Goal: Transaction & Acquisition: Purchase product/service

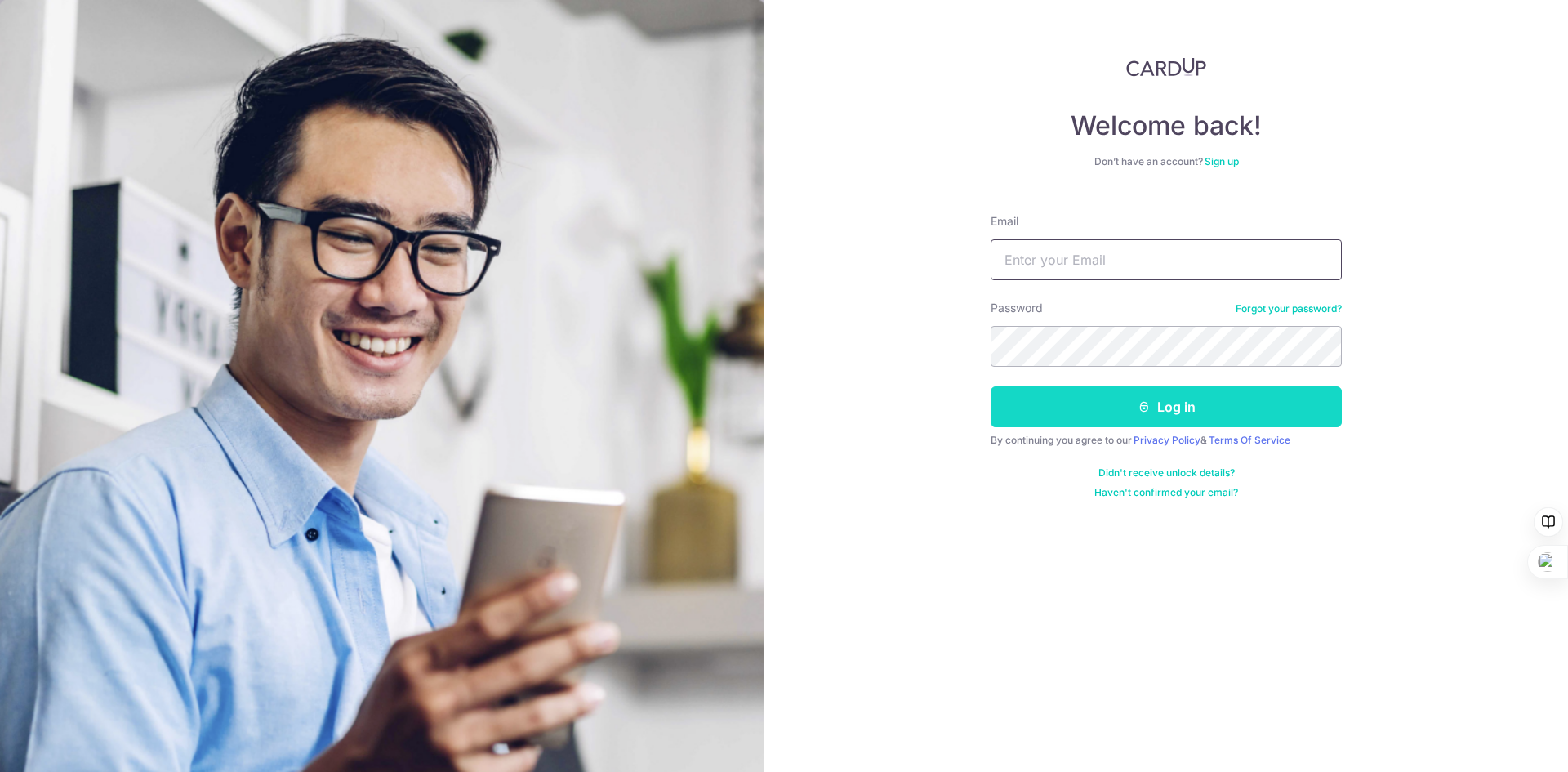
type input "[EMAIL_ADDRESS][DOMAIN_NAME]"
click at [1110, 417] on button "Log in" at bounding box center [1167, 407] width 351 height 41
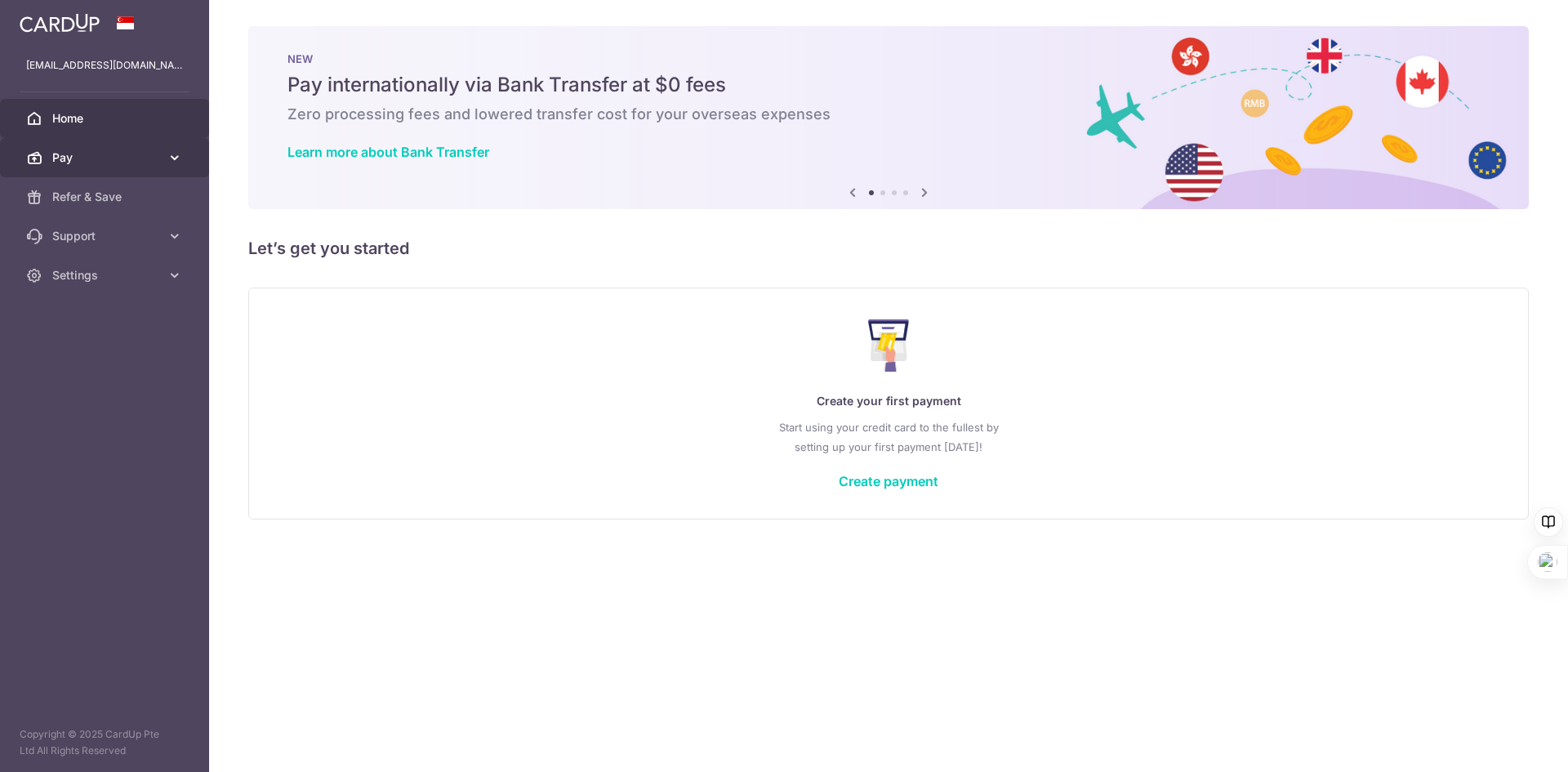
click at [87, 143] on link "Pay" at bounding box center [105, 158] width 209 height 40
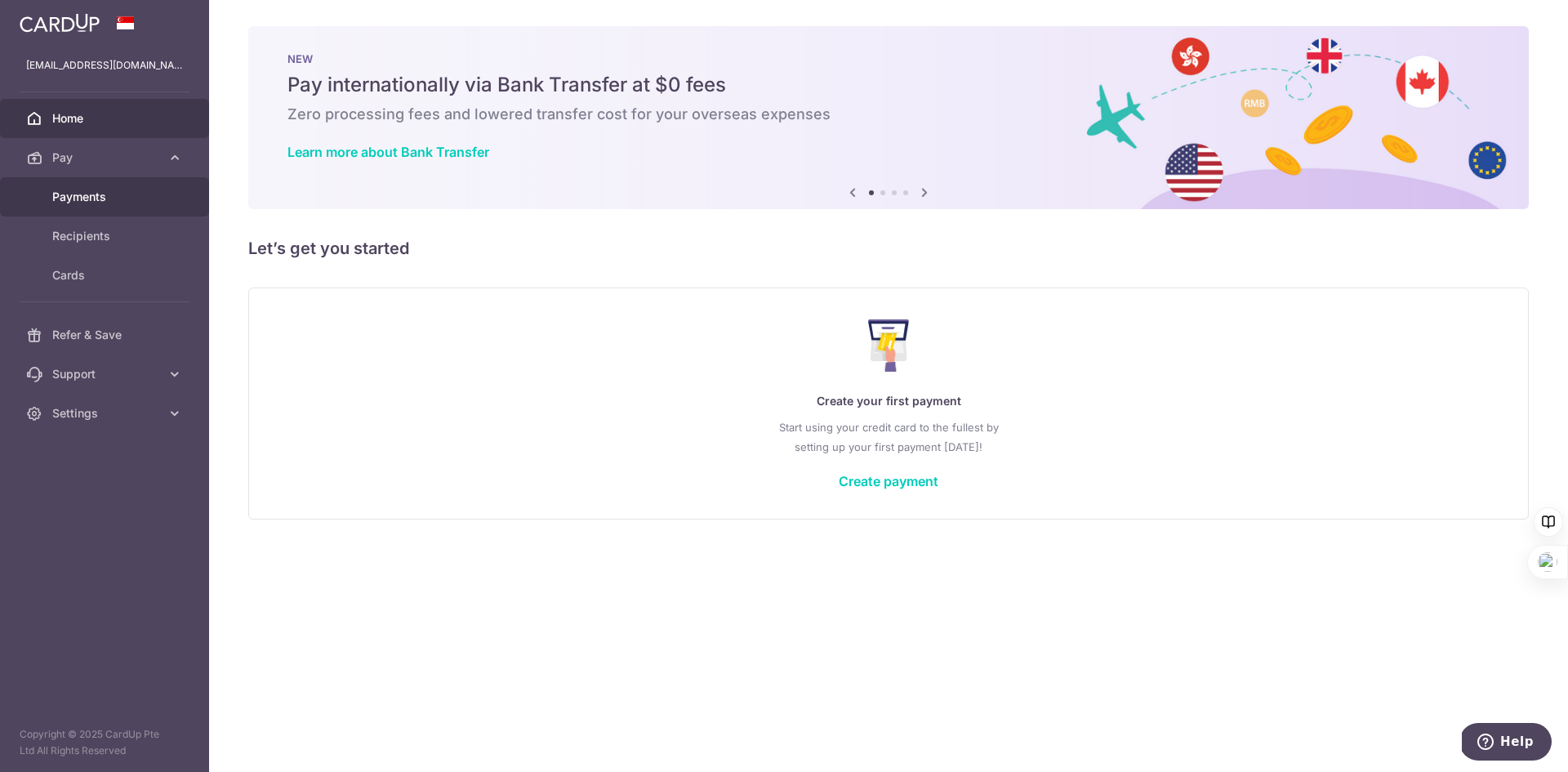
click at [85, 189] on span "Payments" at bounding box center [106, 197] width 108 height 16
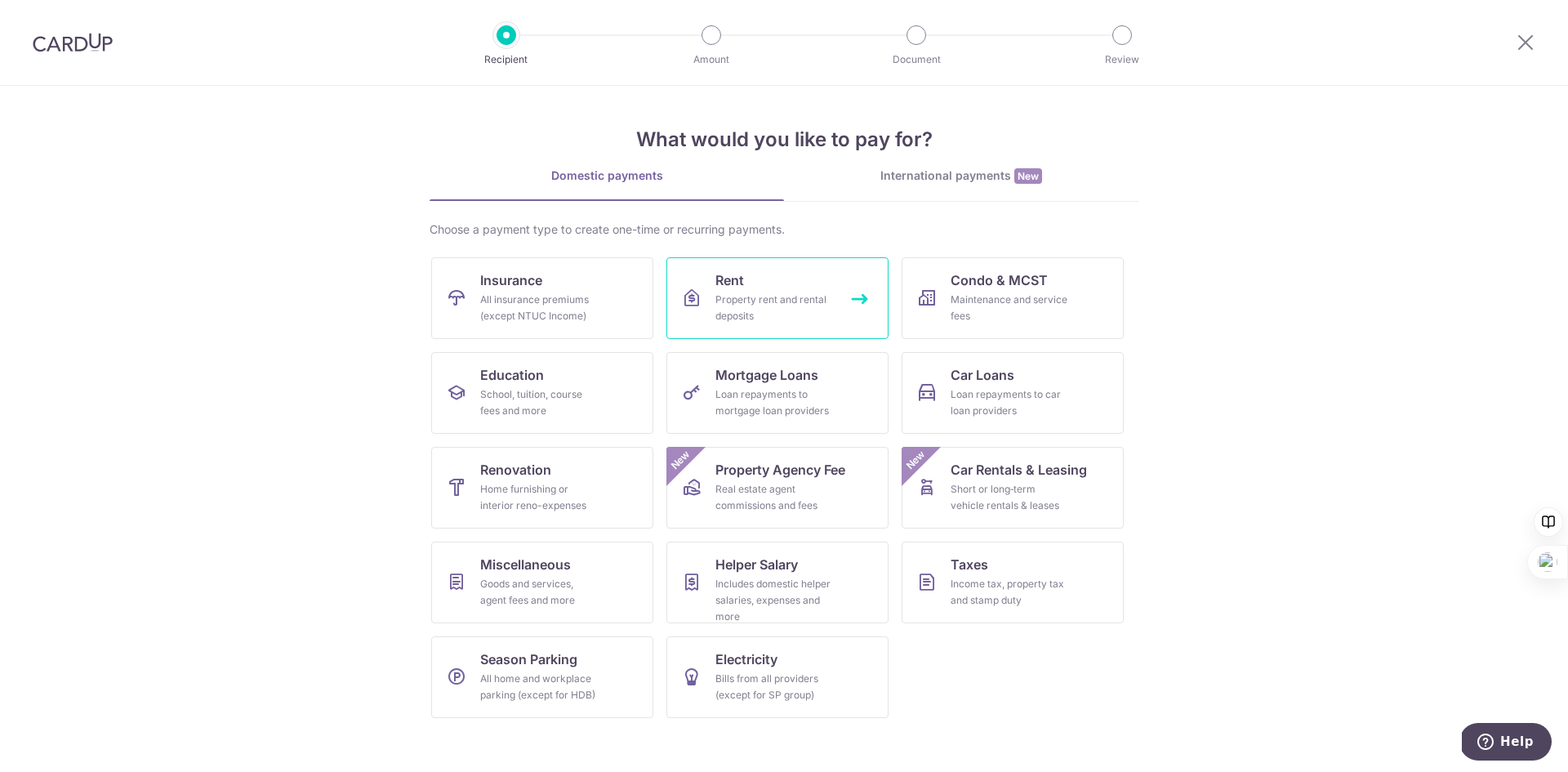
click at [799, 293] on div "Property rent and rental deposits" at bounding box center [774, 308] width 118 height 33
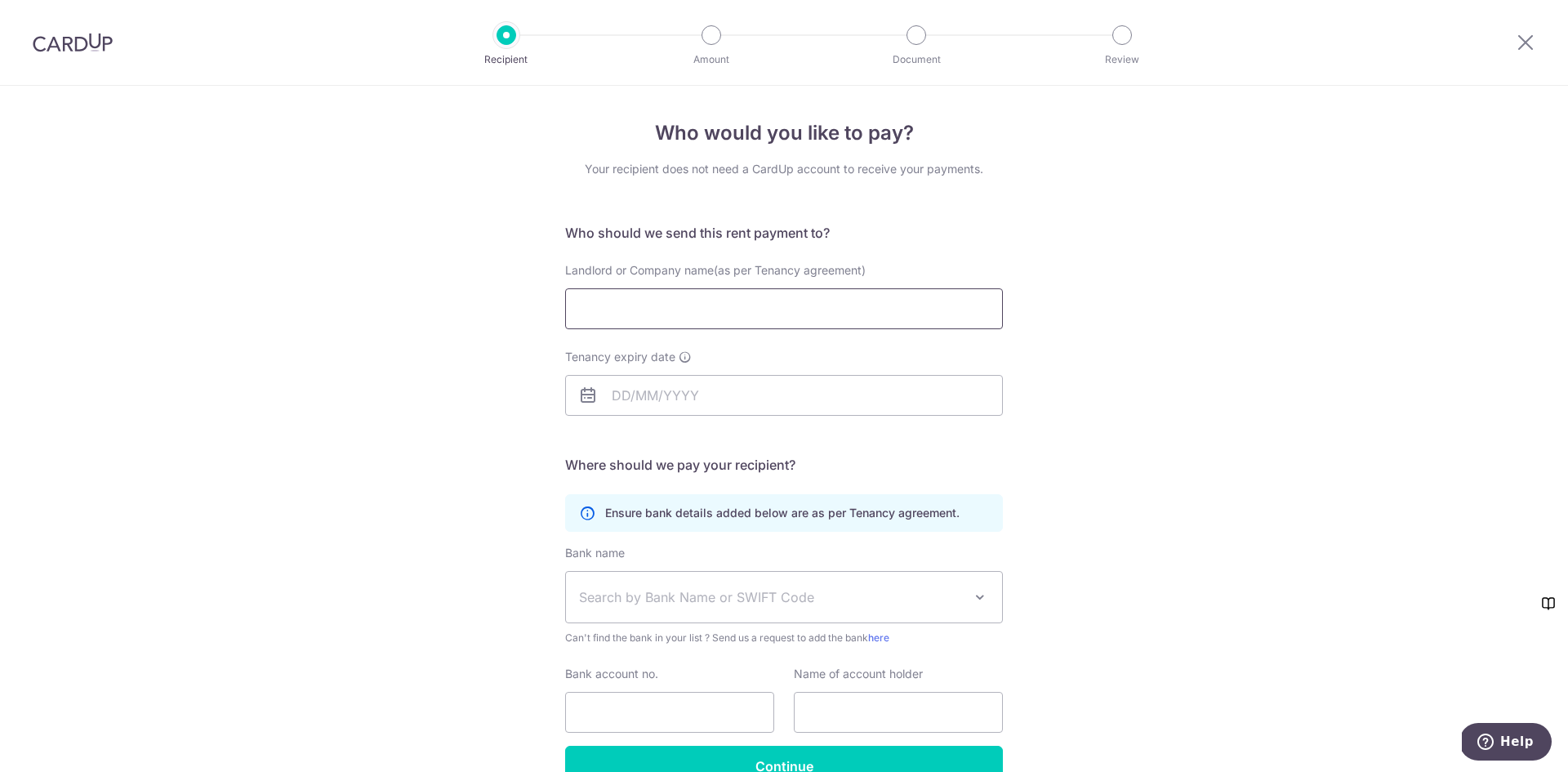
click at [716, 313] on input "Landlord or Company name(as per Tenancy agreement)" at bounding box center [784, 309] width 438 height 41
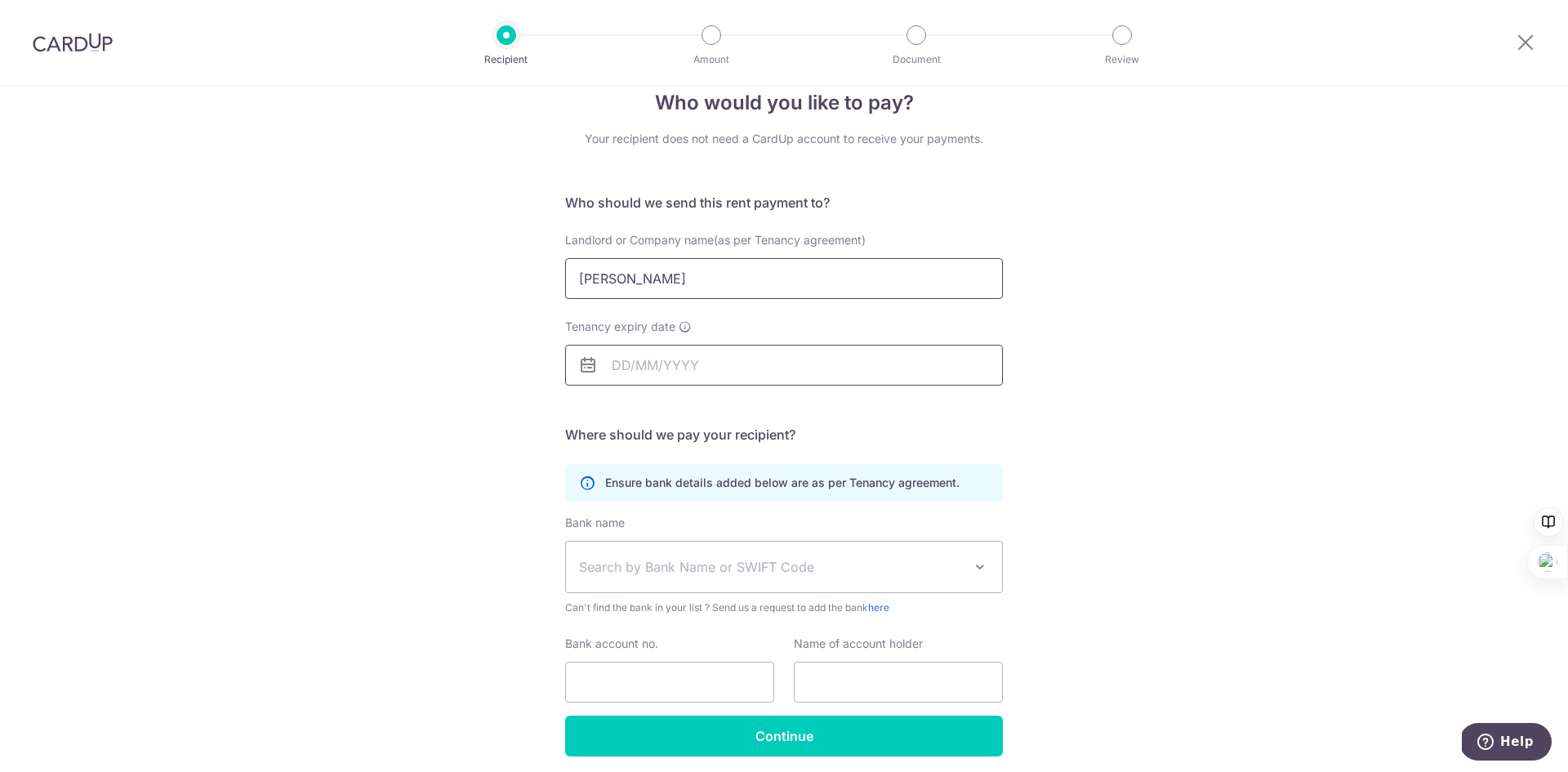
scroll to position [82, 0]
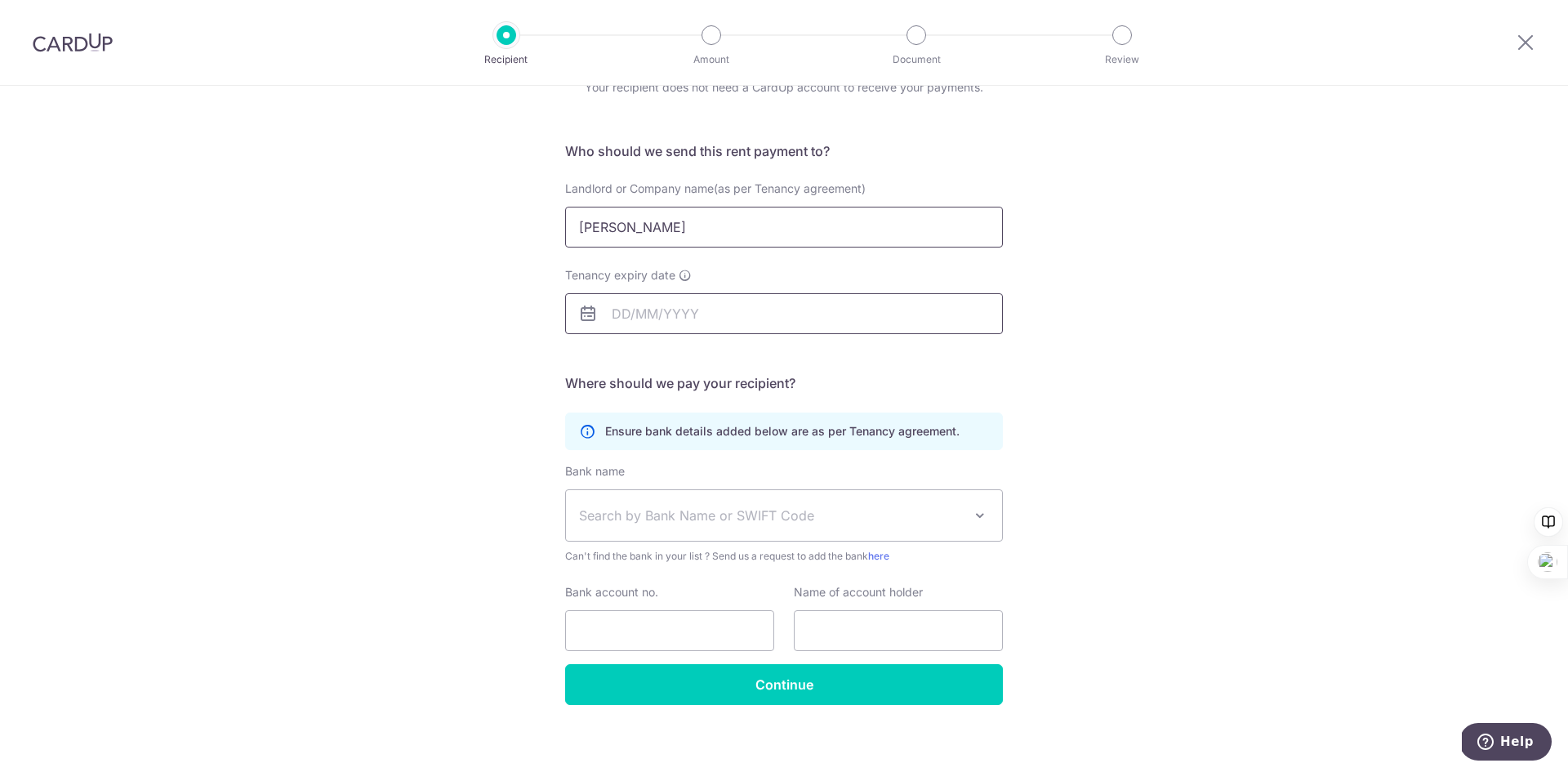
type input "Li Yiyang"
click at [687, 315] on input "Tenancy expiry date" at bounding box center [784, 314] width 438 height 41
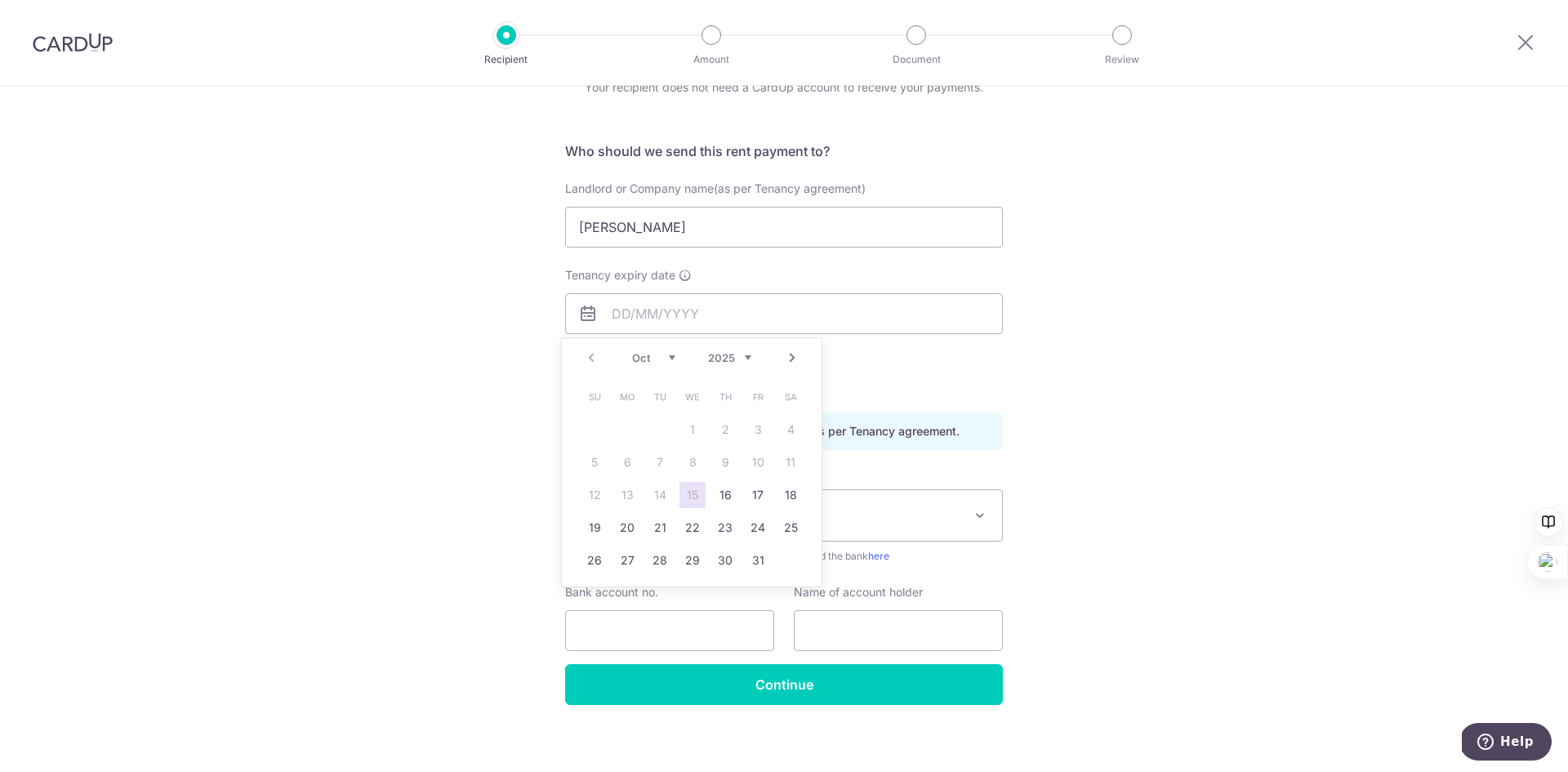
click at [741, 355] on select "2025 2026 2027 2028 2029 2030 2031 2032 2033 2034 2035" at bounding box center [730, 358] width 44 height 13
click at [670, 355] on select "Jan Feb Mar Apr May Jun Jul Aug Sep Oct Nov Dec" at bounding box center [654, 358] width 44 height 13
click at [693, 499] on link "18" at bounding box center [692, 496] width 26 height 26
type input "[DATE]"
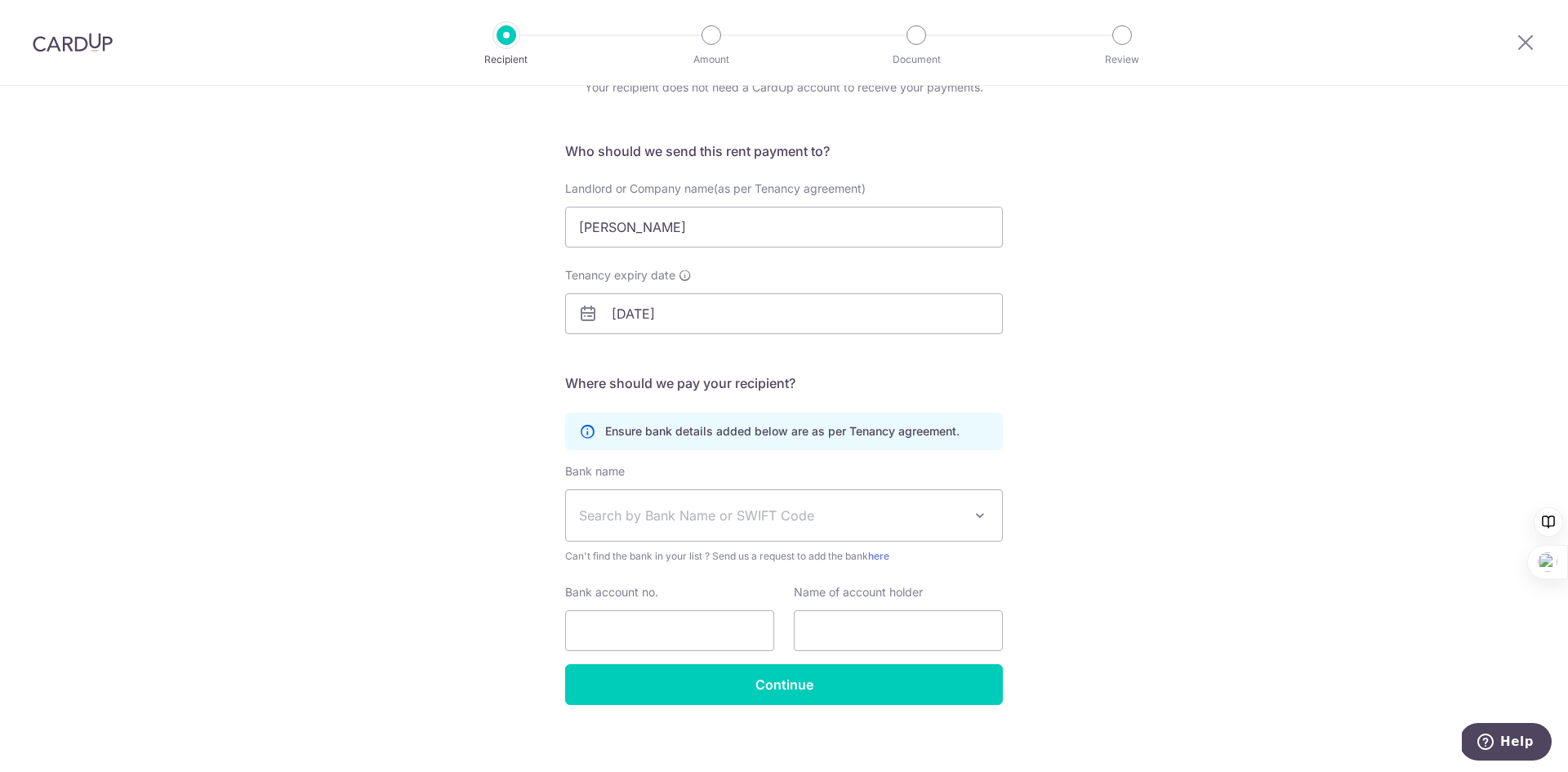
click at [696, 511] on span "Search by Bank Name or SWIFT Code" at bounding box center [771, 515] width 384 height 20
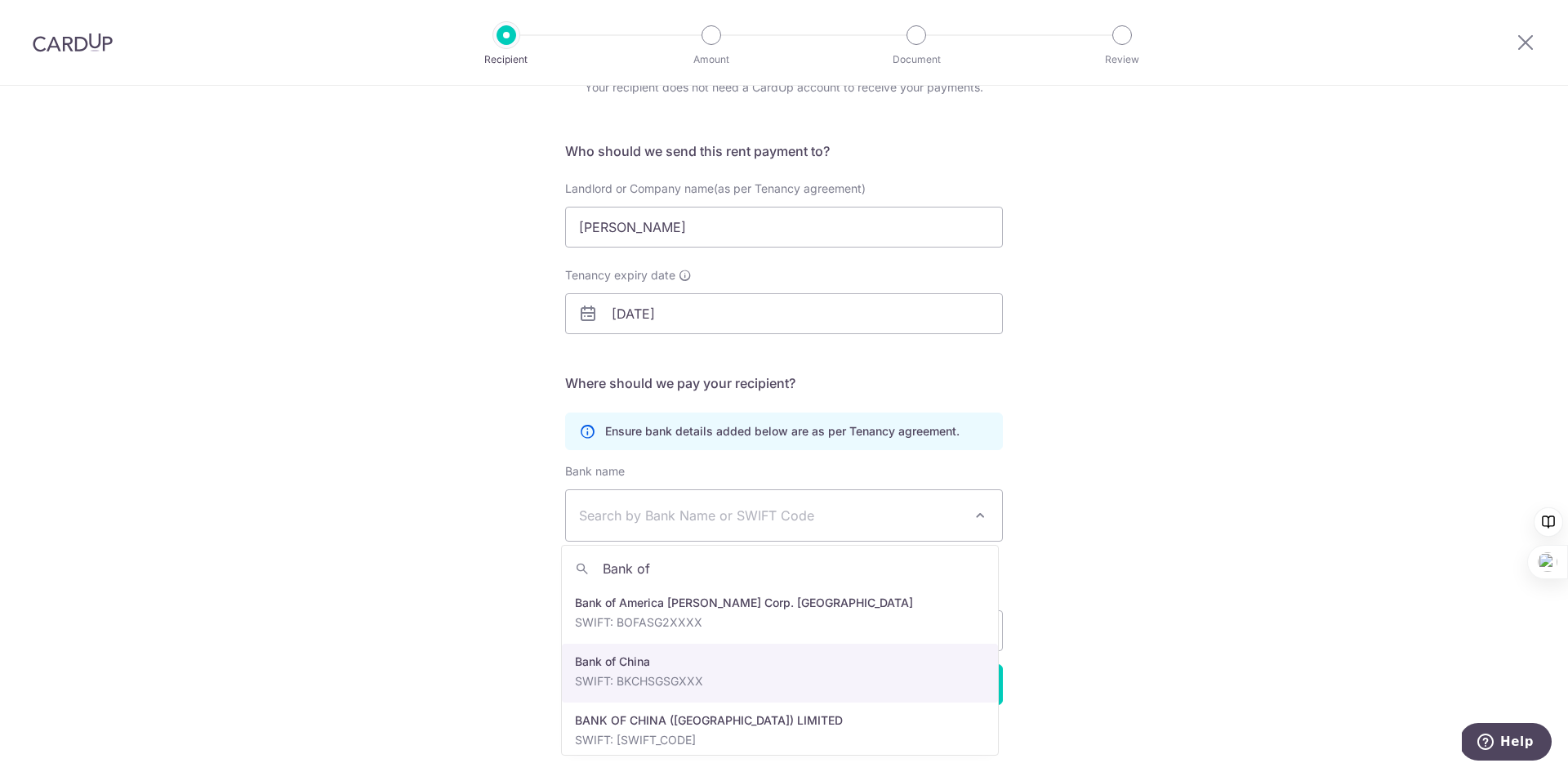
type input "Bank of"
select select "2"
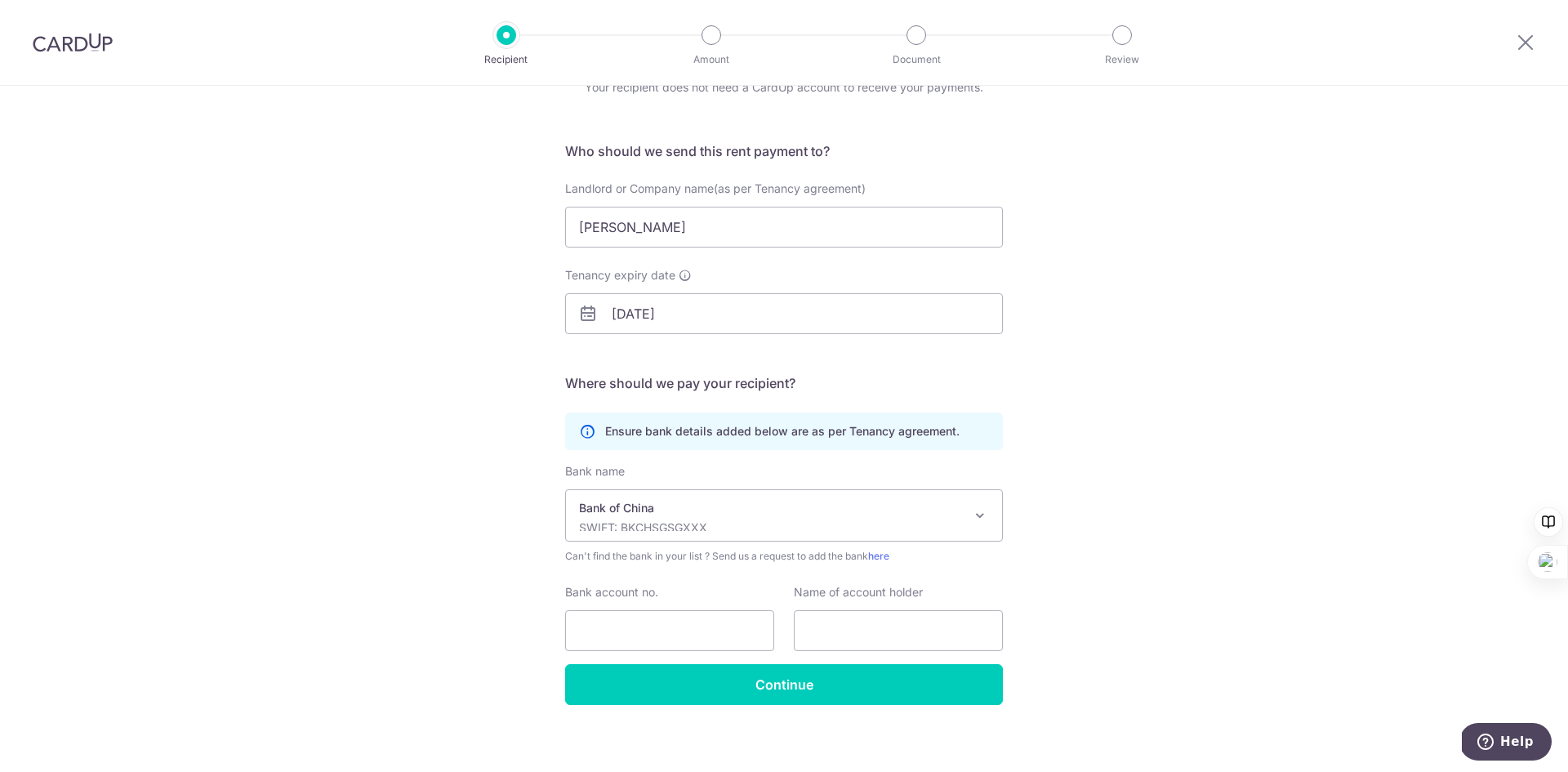
scroll to position [92, 0]
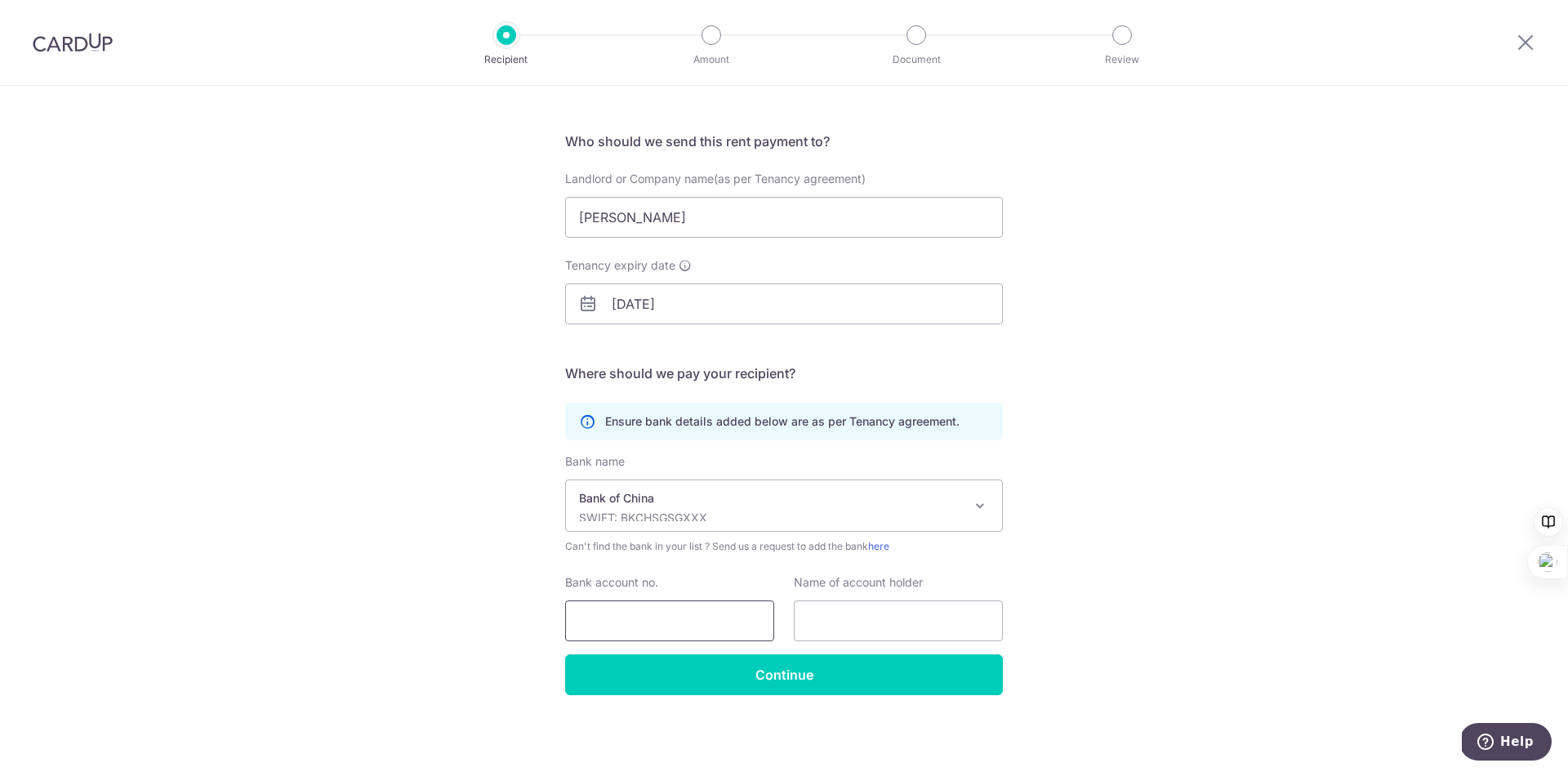
click at [663, 633] on input "Bank account no." at bounding box center [670, 621] width 209 height 41
paste input "650090012668682"
type input "650090012668682"
click at [908, 615] on input "text" at bounding box center [899, 621] width 209 height 41
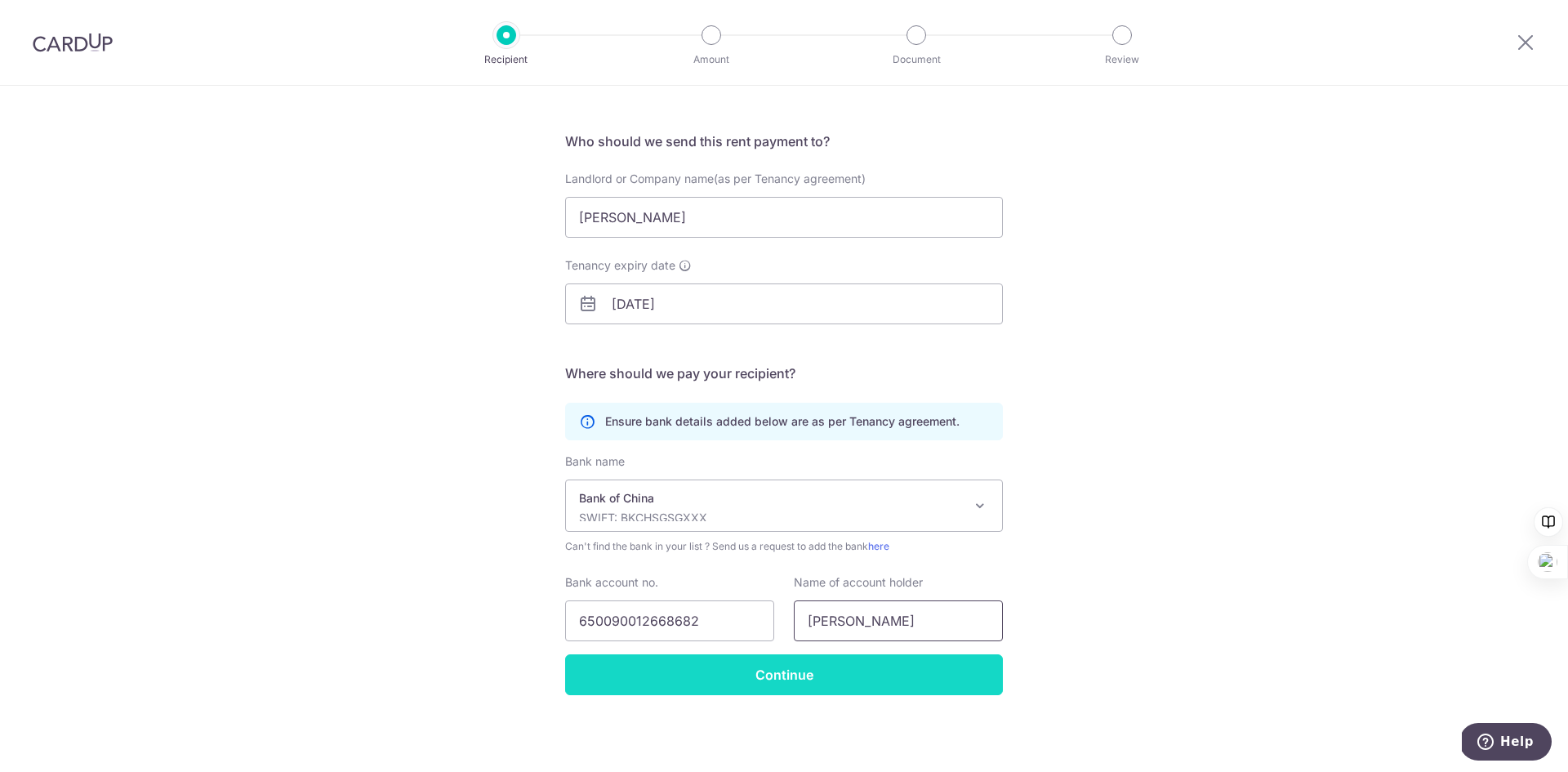
type input "LI YIYANG"
click at [894, 683] on input "Continue" at bounding box center [784, 676] width 438 height 41
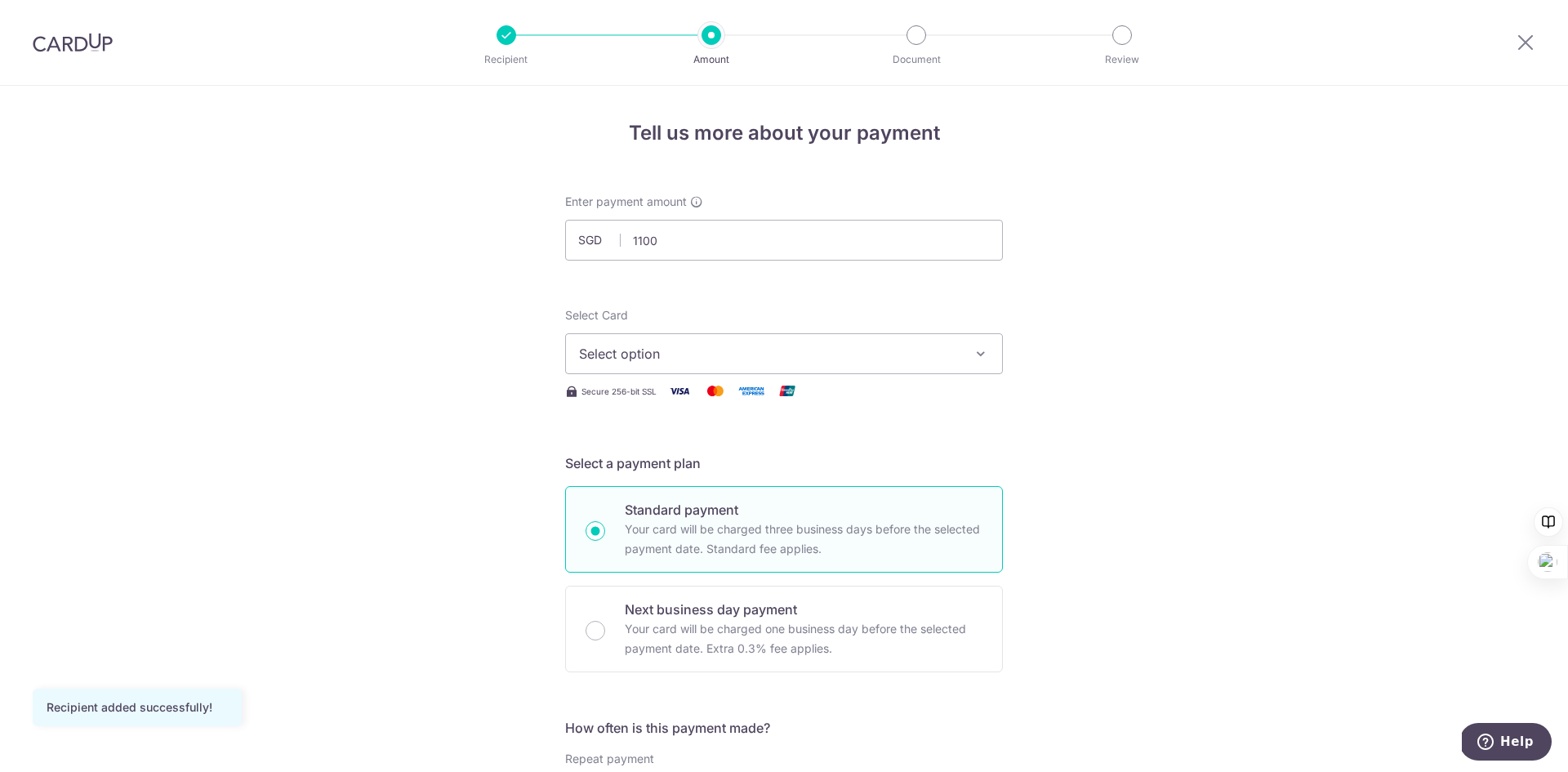
type input "1,100.00"
click at [762, 366] on button "Select option" at bounding box center [784, 354] width 438 height 41
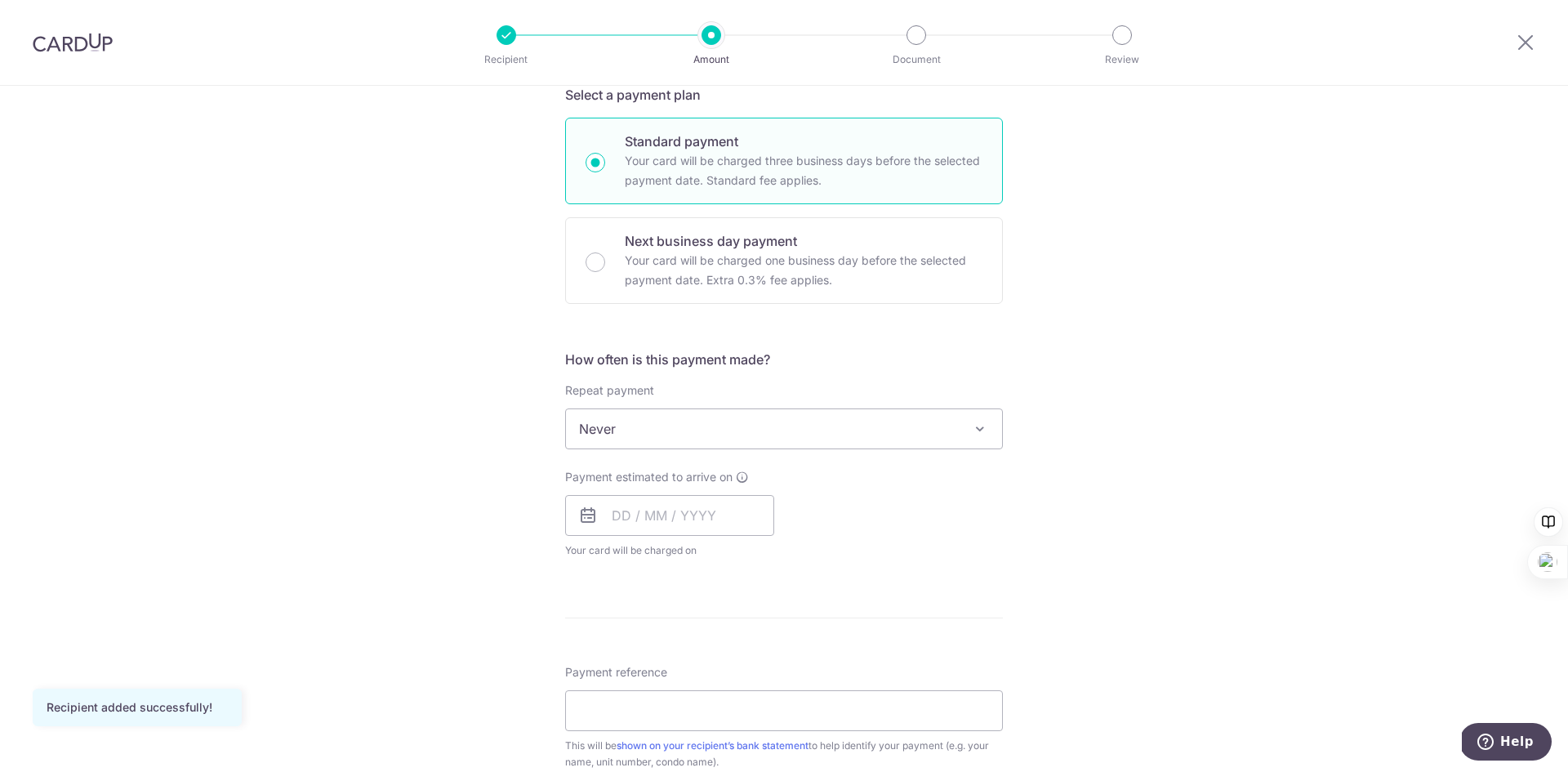
scroll to position [163, 0]
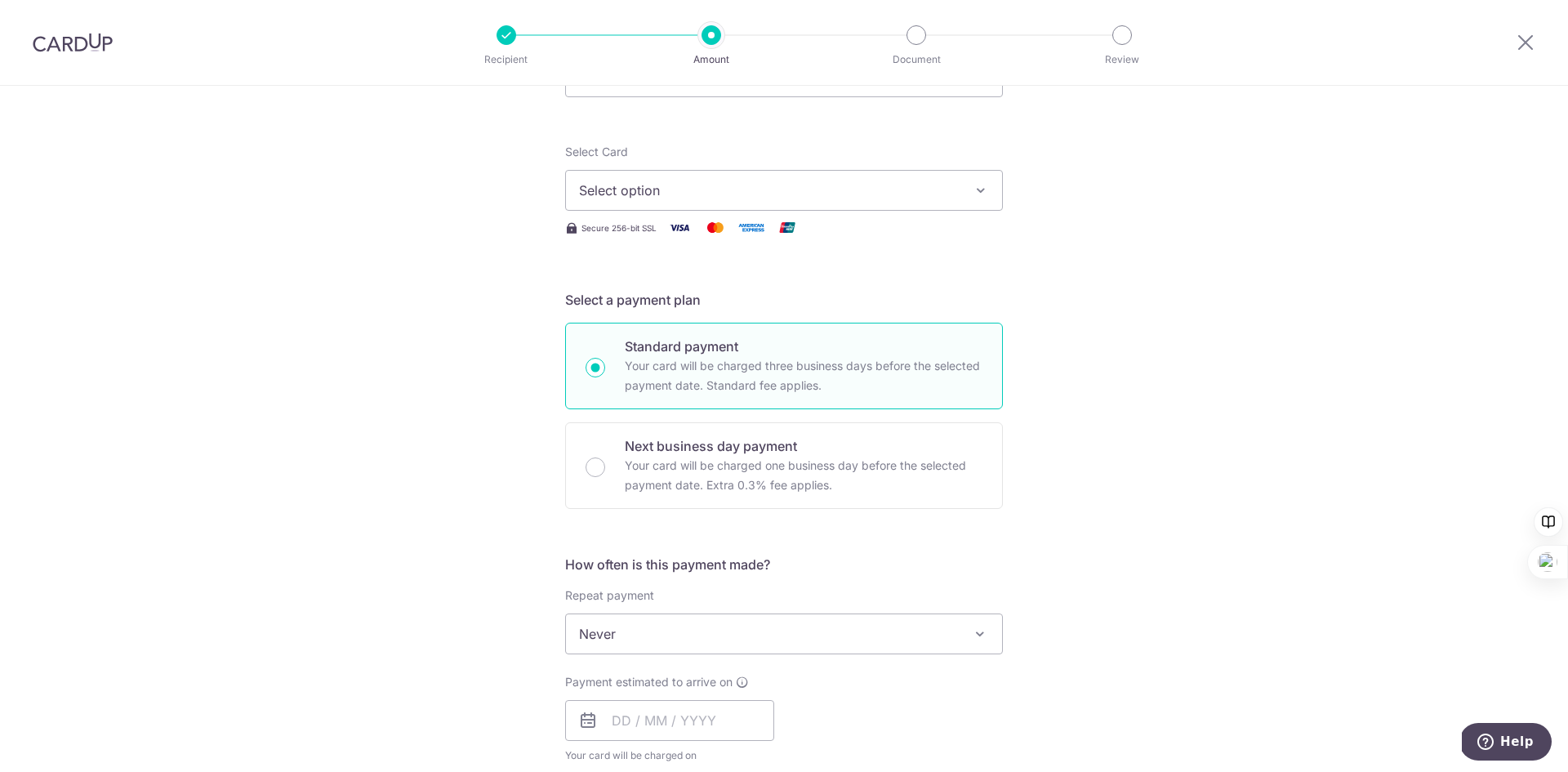
click at [833, 358] on p "Your card will be charged three business days before the selected payment date.…" at bounding box center [804, 376] width 358 height 40
click at [605, 358] on input "Standard payment Your card will be charged three business days before the selec…" at bounding box center [595, 368] width 20 height 20
radio input "true"
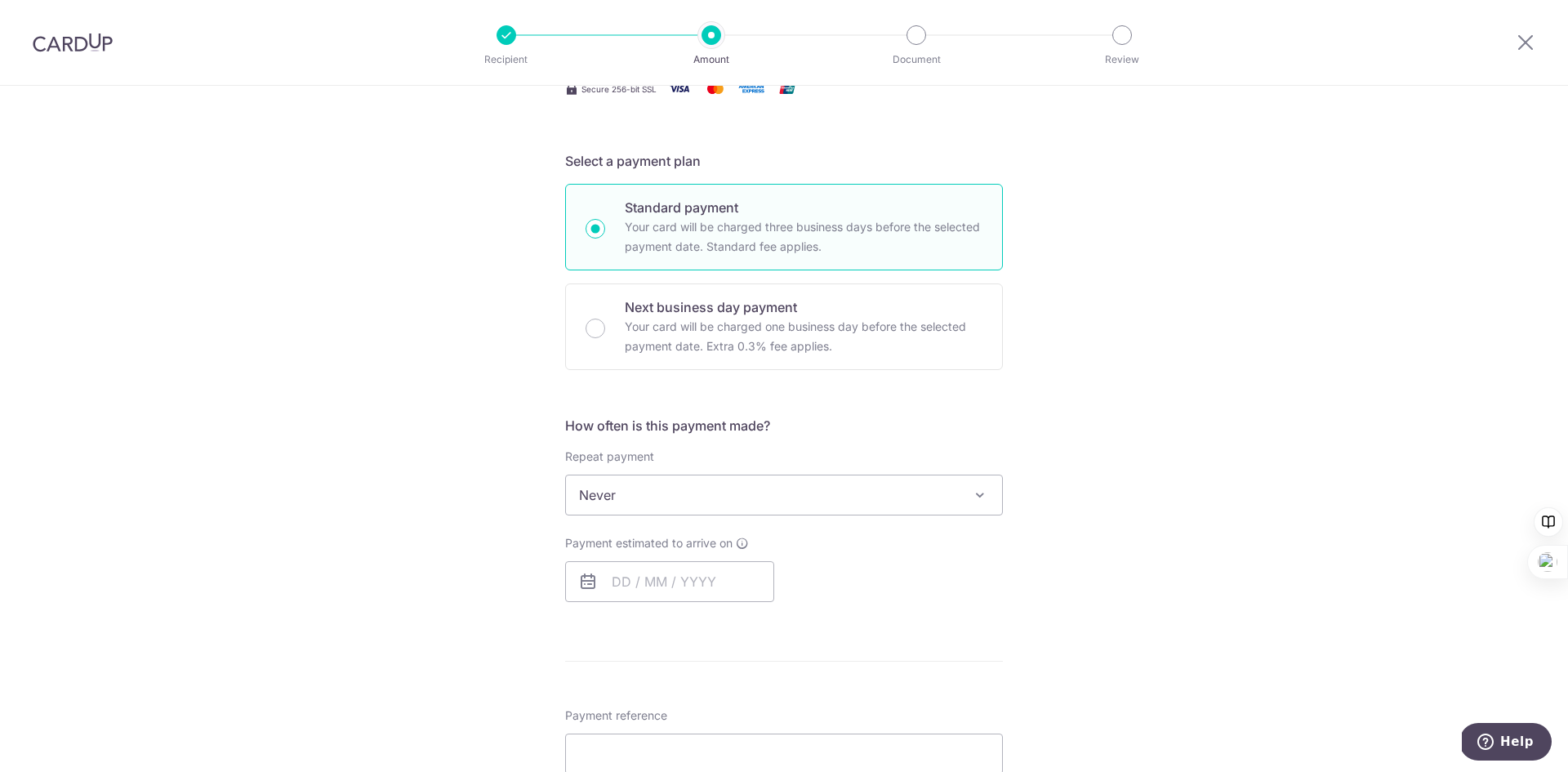
scroll to position [327, 0]
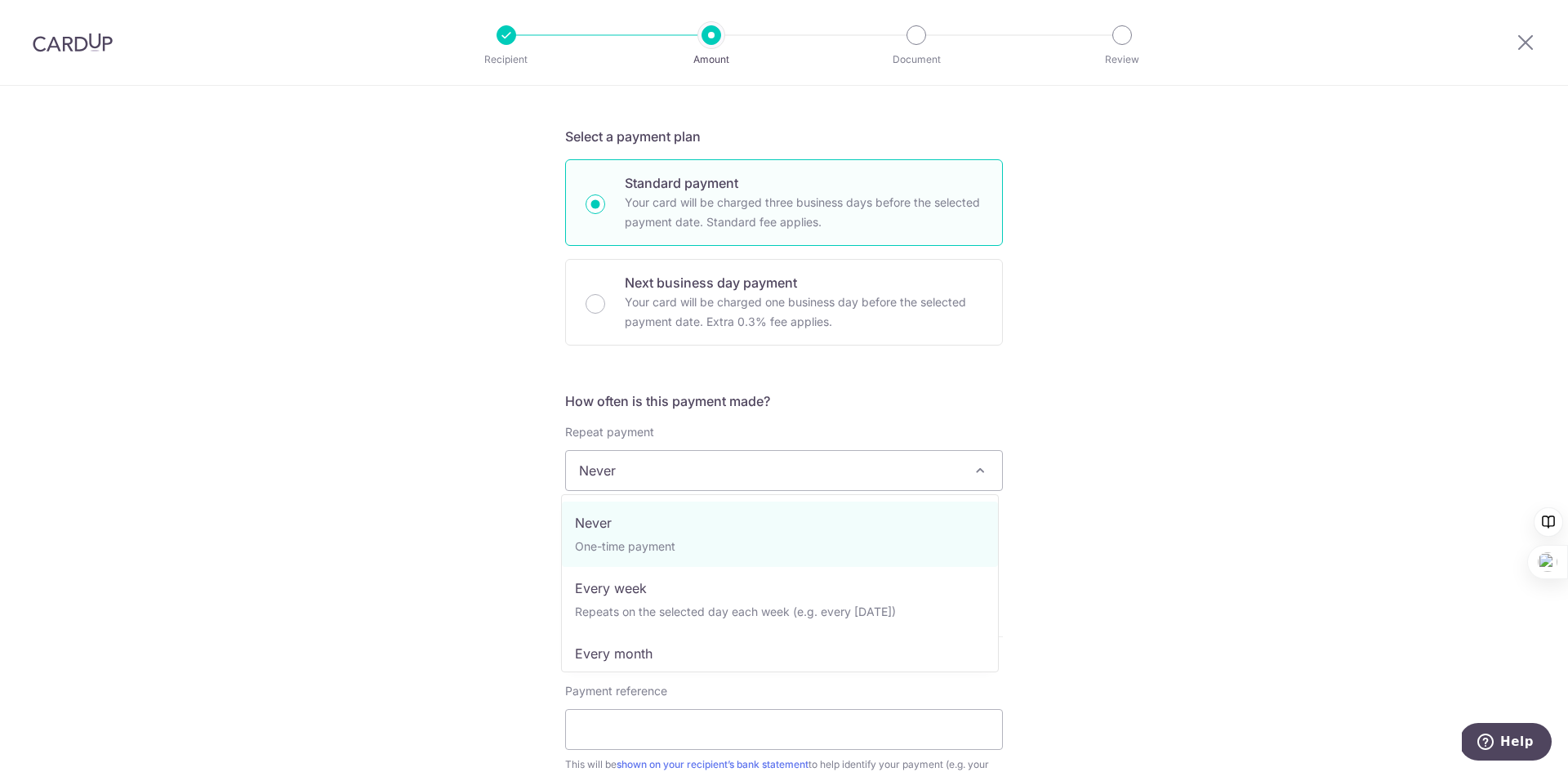
click at [702, 478] on span "Never" at bounding box center [784, 471] width 436 height 40
select select "3"
type input "[DATE]"
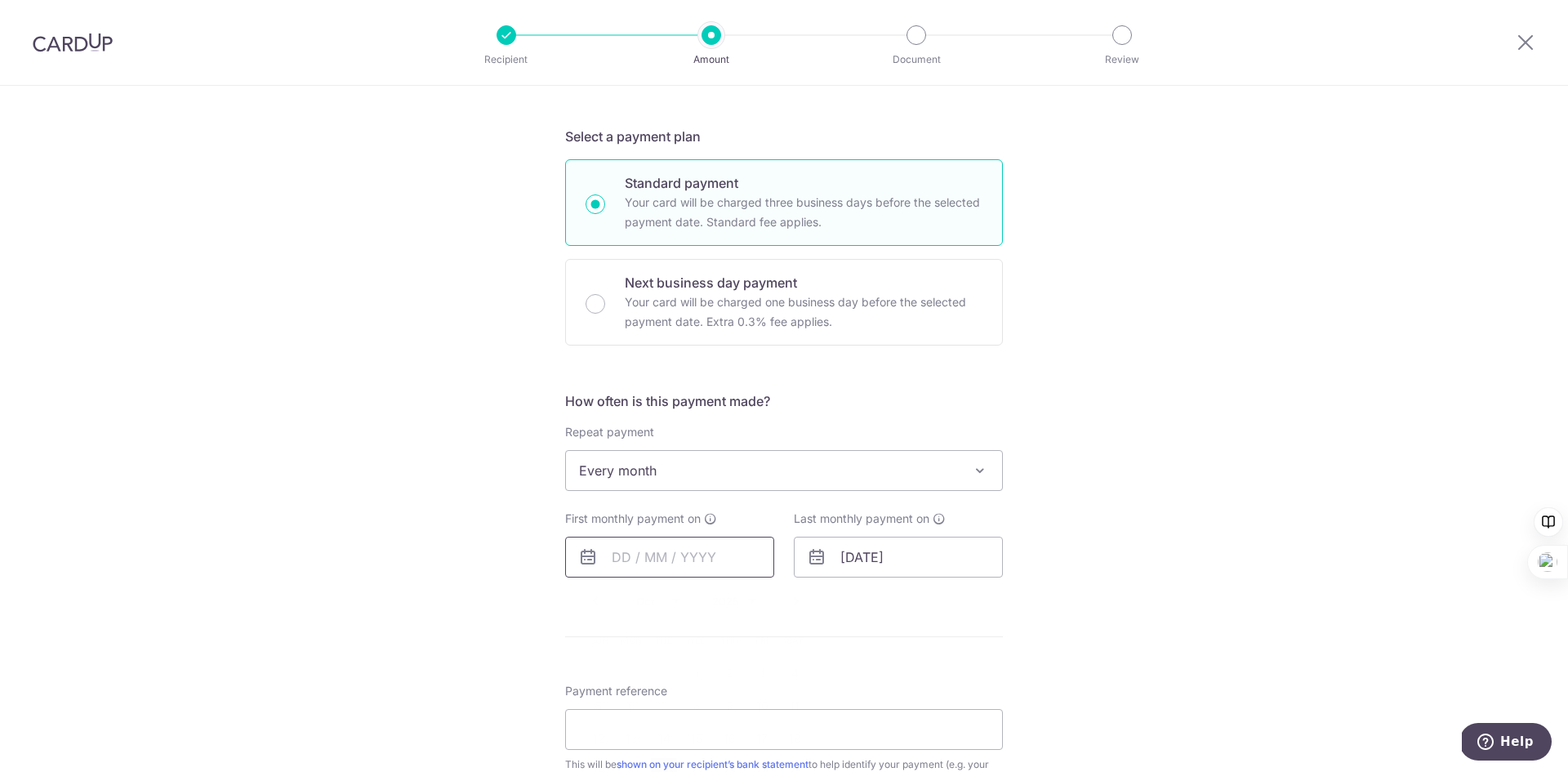
click at [642, 574] on input "text" at bounding box center [670, 558] width 209 height 41
click at [1075, 597] on div "Tell us more about your payment Enter payment amount SGD 1,100.00 1100.00 Recip…" at bounding box center [784, 485] width 1568 height 1452
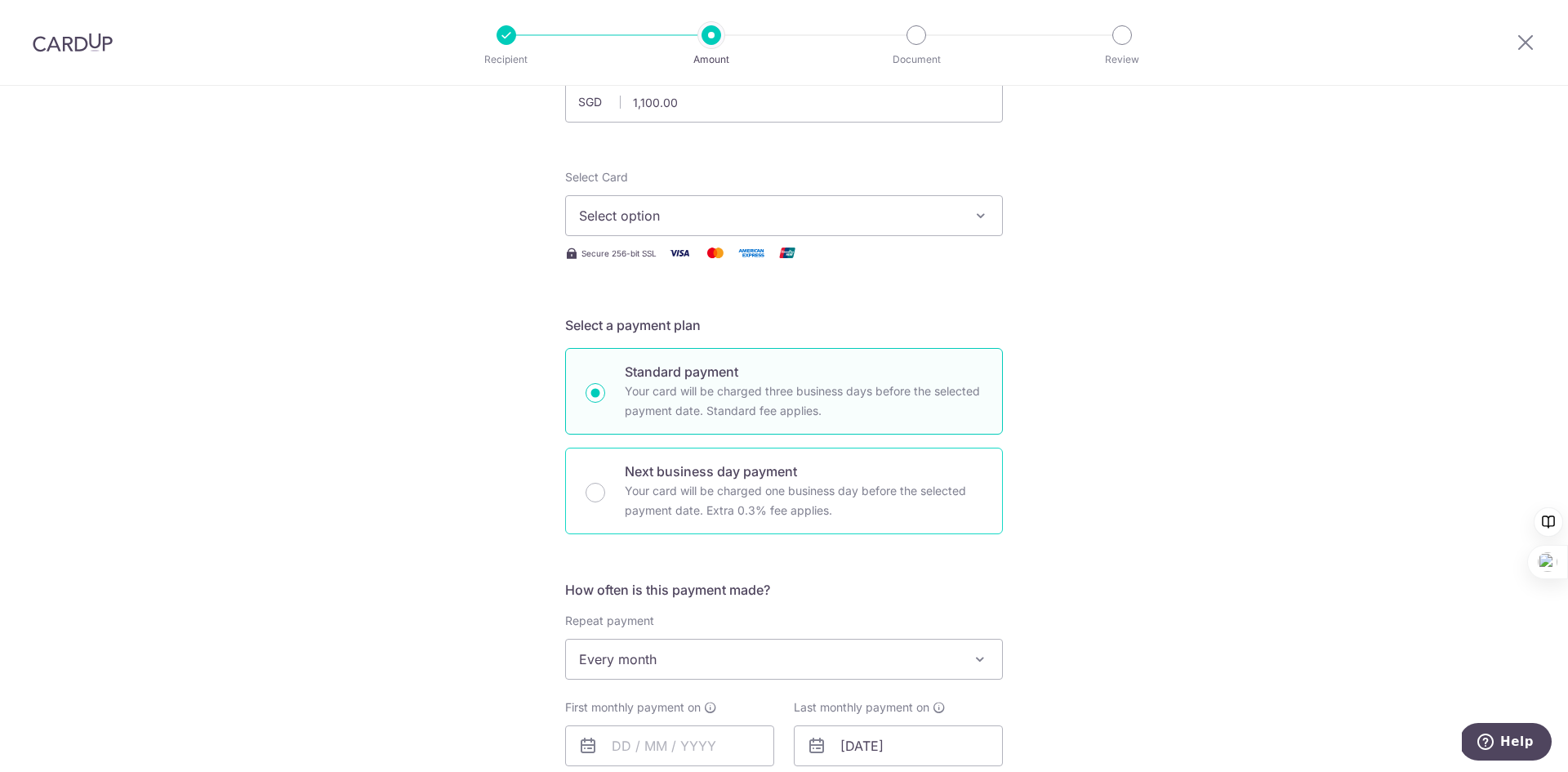
scroll to position [0, 0]
